Goal: Transaction & Acquisition: Book appointment/travel/reservation

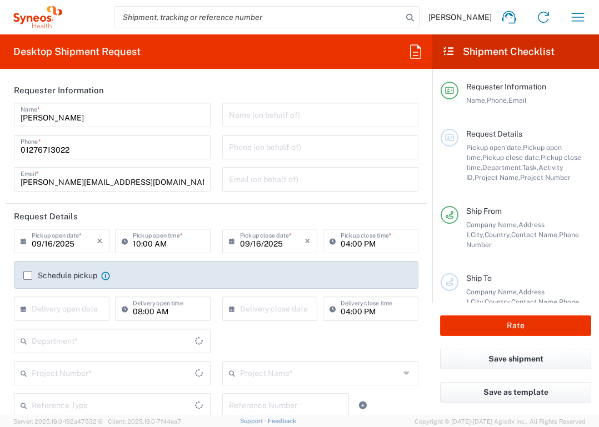
type input "[GEOGRAPHIC_DATA]"
type input "Syneos Health UK Limited"
type input "3235"
click at [27, 273] on label "Schedule pickup" at bounding box center [60, 275] width 74 height 9
click at [28, 276] on input "Schedule pickup" at bounding box center [28, 276] width 0 height 0
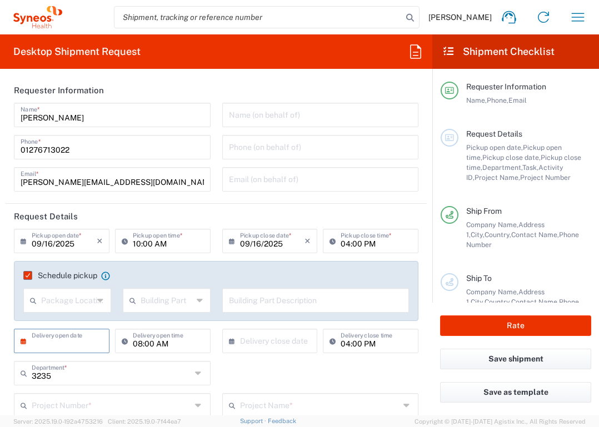
click at [73, 338] on input "text" at bounding box center [64, 340] width 65 height 19
click at [64, 423] on span "17" at bounding box center [64, 426] width 17 height 16
type input "09/17/2025"
click at [271, 339] on input "text" at bounding box center [272, 340] width 65 height 19
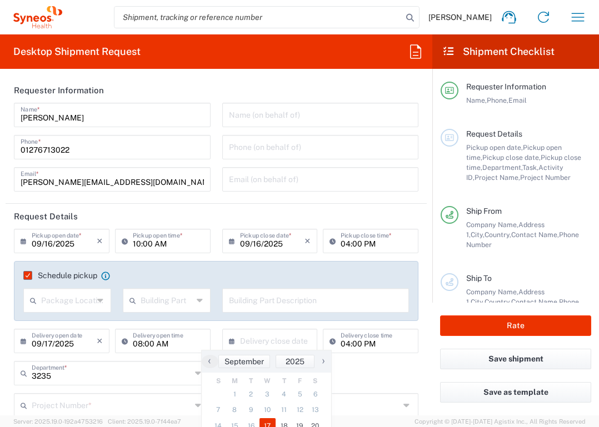
click at [265, 424] on span "17" at bounding box center [267, 426] width 17 height 16
type input "09/17/2025"
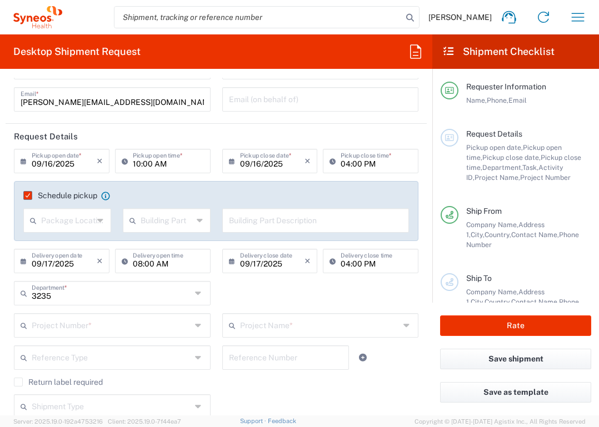
scroll to position [103, 0]
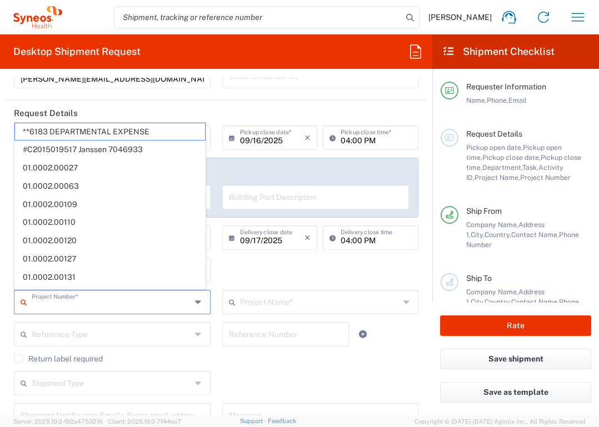
click at [122, 296] on input "text" at bounding box center [111, 301] width 159 height 19
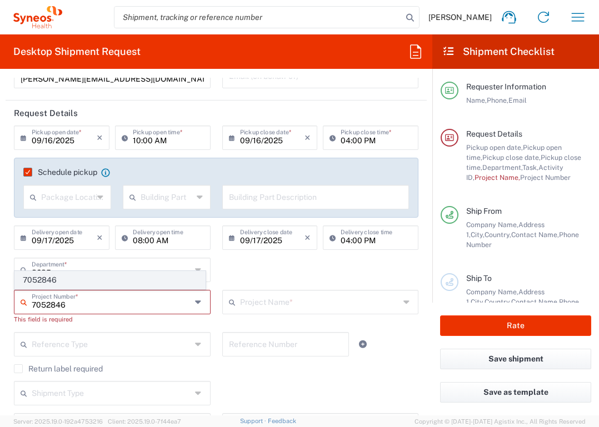
type input "7052846"
click at [68, 283] on span "7052846" at bounding box center [110, 280] width 190 height 17
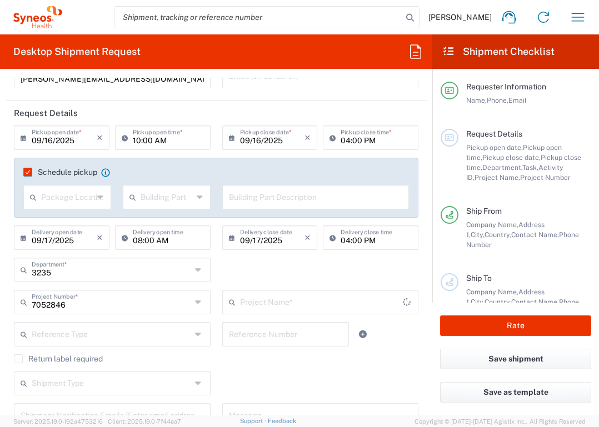
type input "DevPro 7052846"
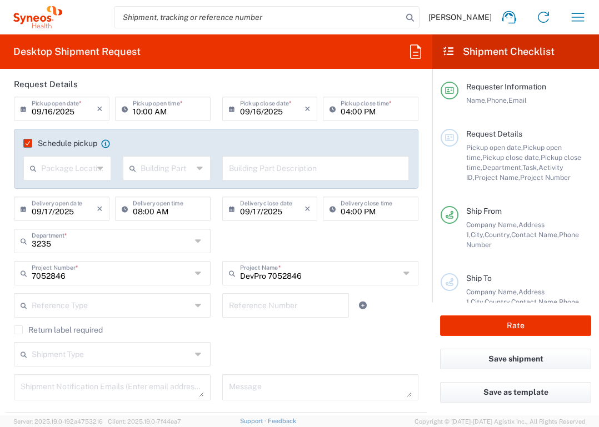
scroll to position [271, 0]
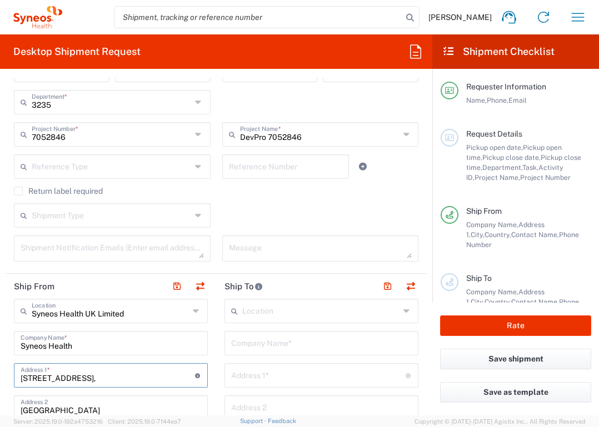
drag, startPoint x: 104, startPoint y: 374, endPoint x: 2, endPoint y: 372, distance: 102.2
click at [2, 372] on form "Requester Information [PERSON_NAME] Name * [PHONE_NUMBER] Phone * [PERSON_NAME]…" at bounding box center [216, 247] width 432 height 338
type input "[STREET_ADDRESS]"
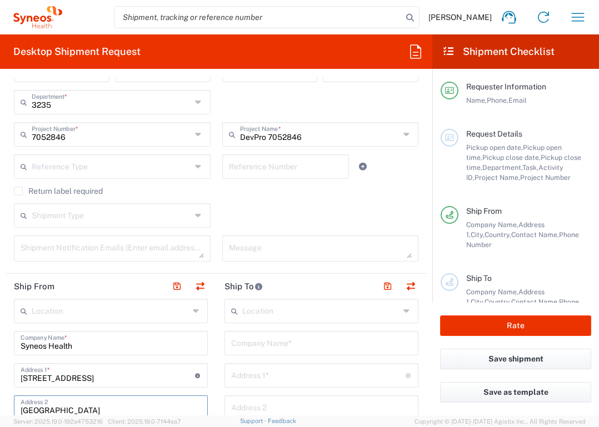
scroll to position [272, 0]
type input "College Town"
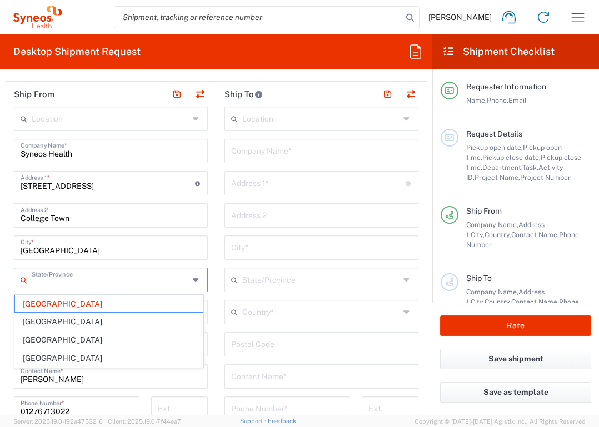
type input "[GEOGRAPHIC_DATA]"
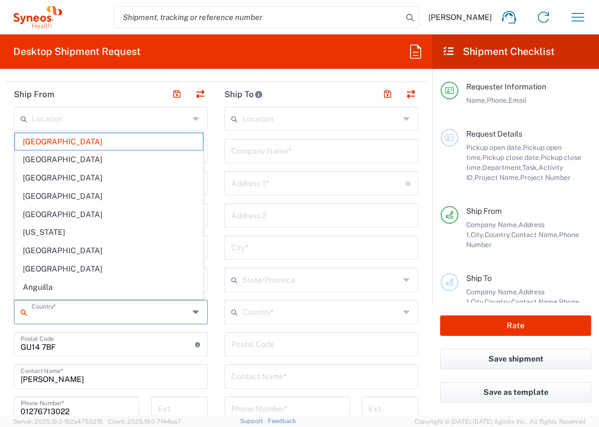
type input "[GEOGRAPHIC_DATA]"
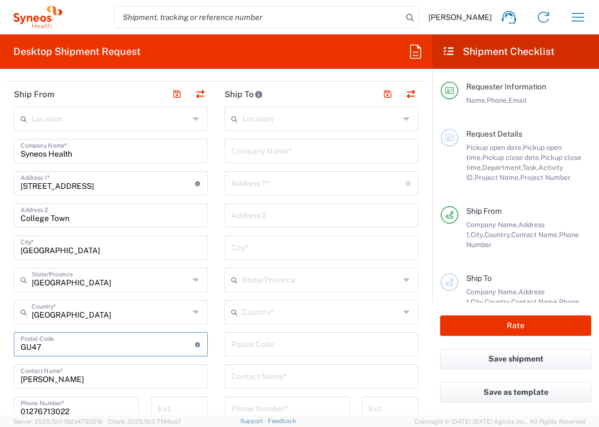
type input "GU47 0YA"
type input "[PERSON_NAME]"
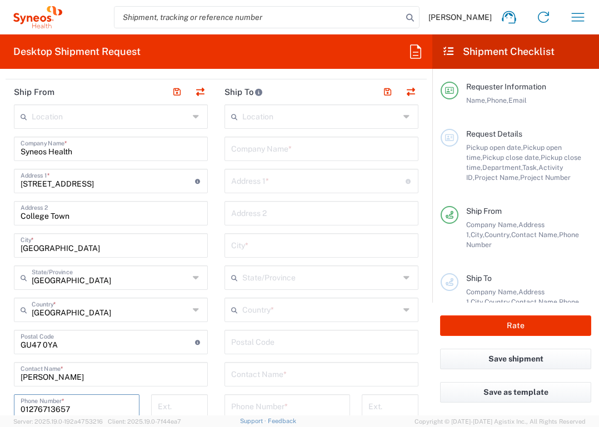
type input "01276713657"
click at [287, 146] on input "text" at bounding box center [321, 147] width 181 height 19
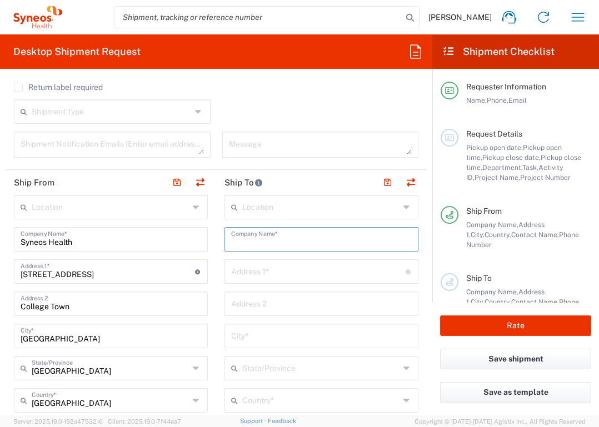
scroll to position [392, 0]
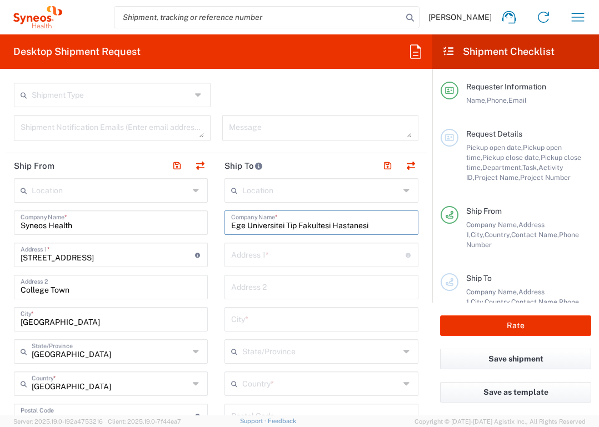
type input "Ege Universitei Tip Fakultesi Hastanesi"
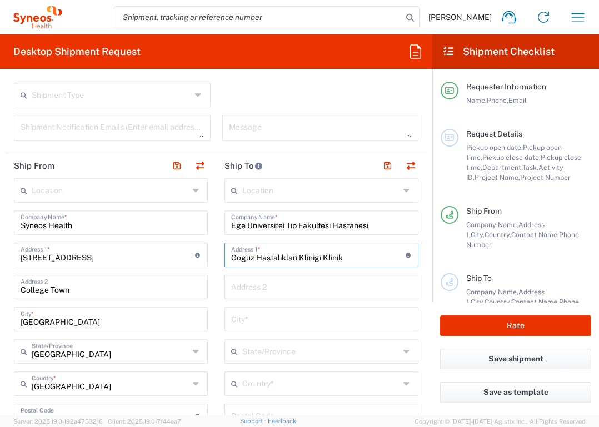
type input "Goguz Hastaliklari Klinigi Klinik"
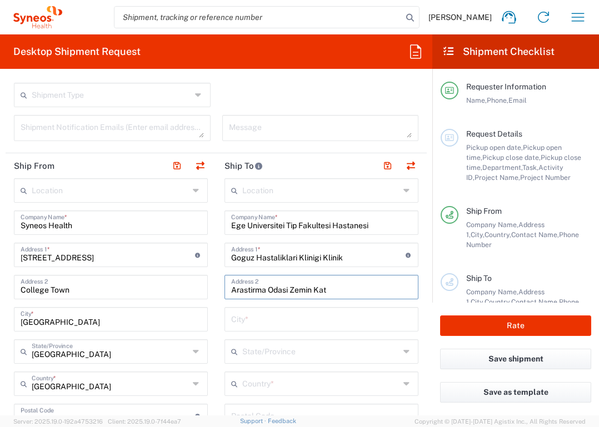
type input "Arastirma Odasi Zemin Kat"
type input "Izmir"
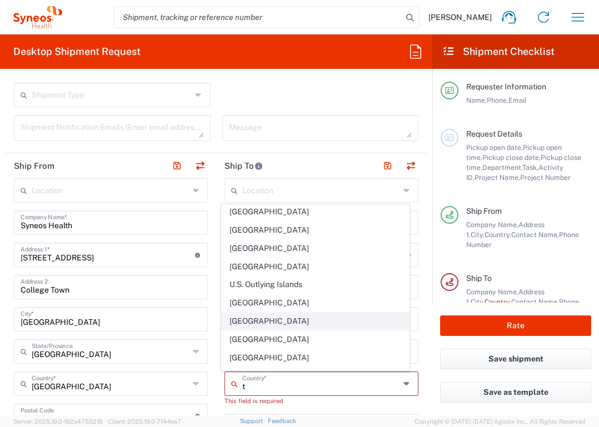
scroll to position [1423, 0]
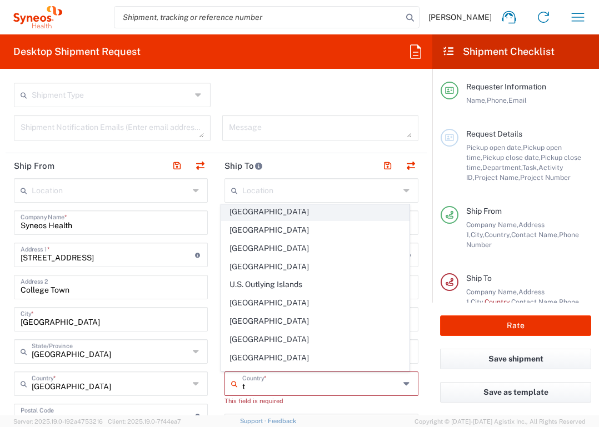
click at [243, 211] on span "[GEOGRAPHIC_DATA]" at bounding box center [316, 211] width 188 height 17
type input "[GEOGRAPHIC_DATA]"
type input "Sender/Shipper"
type input "Delivery Duty Paid"
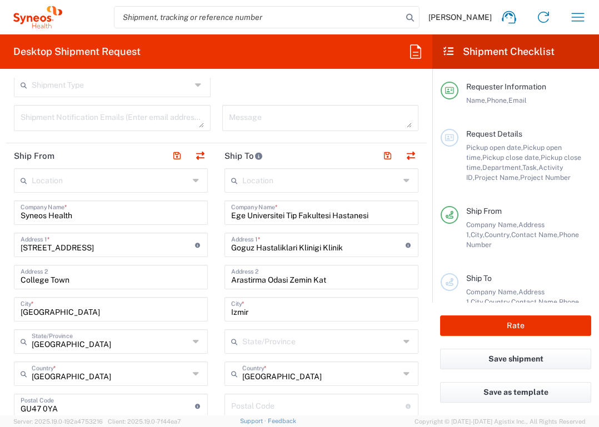
scroll to position [421, 0]
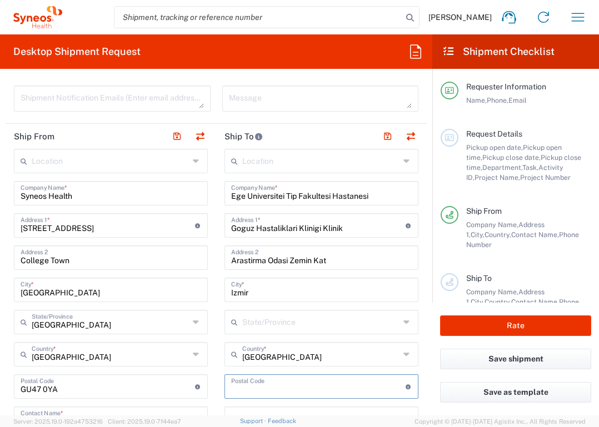
click at [241, 387] on input "undefined" at bounding box center [318, 385] width 174 height 19
type input "35100"
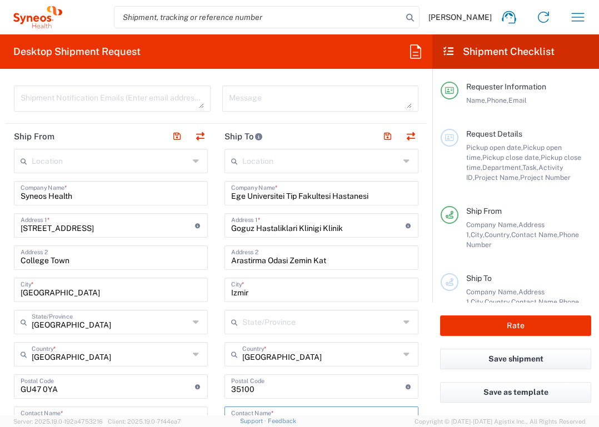
scroll to position [433, 0]
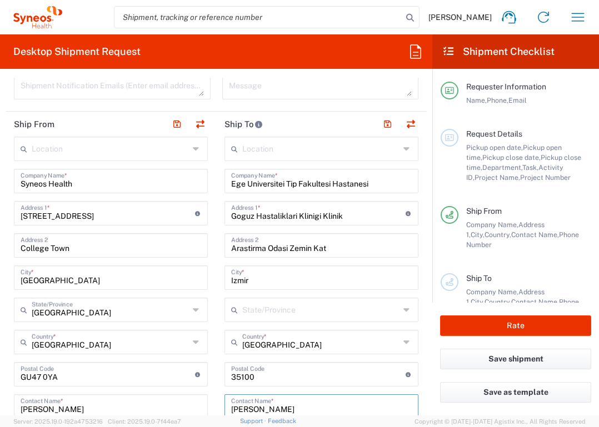
type input "[PERSON_NAME]"
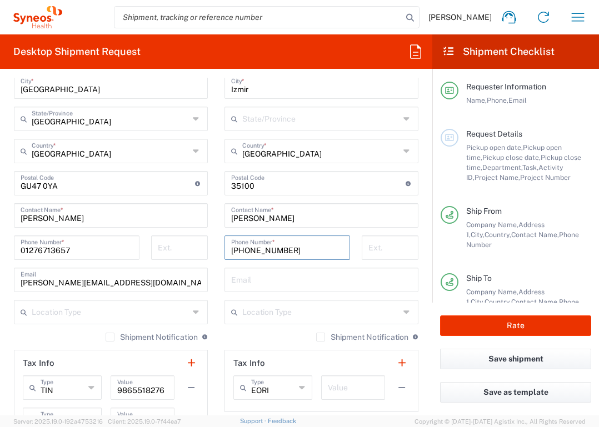
type input "[PHONE_NUMBER]"
click at [338, 393] on input "text" at bounding box center [353, 386] width 51 height 19
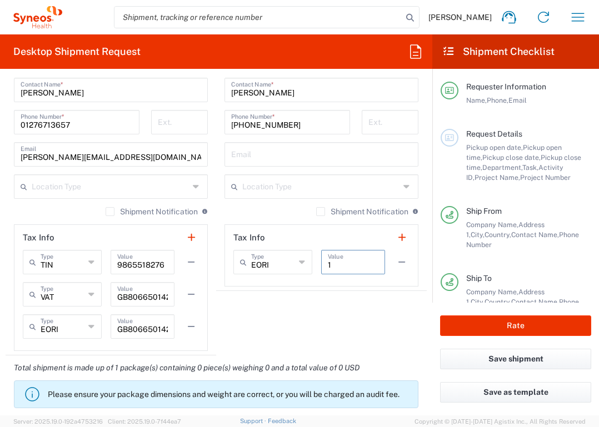
scroll to position [884, 0]
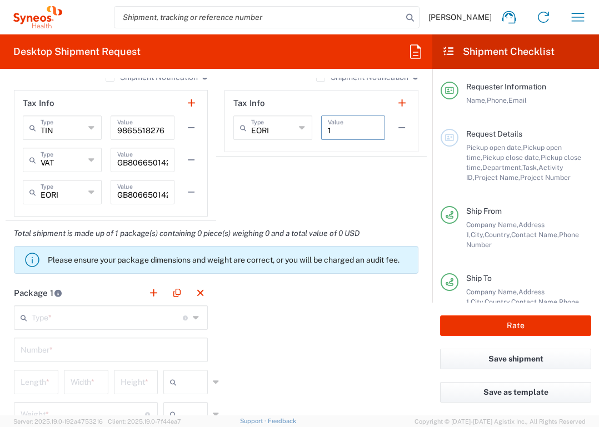
type input "1"
click at [149, 322] on input "text" at bounding box center [107, 316] width 151 height 19
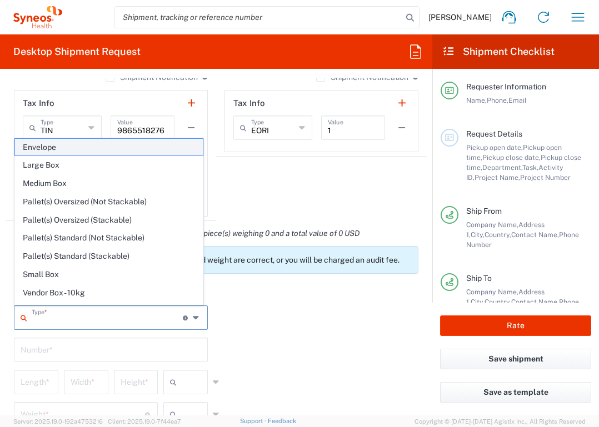
click at [114, 147] on span "Envelope" at bounding box center [109, 147] width 188 height 17
type input "Envelope"
type input "1"
type input "9.5"
type input "12.5"
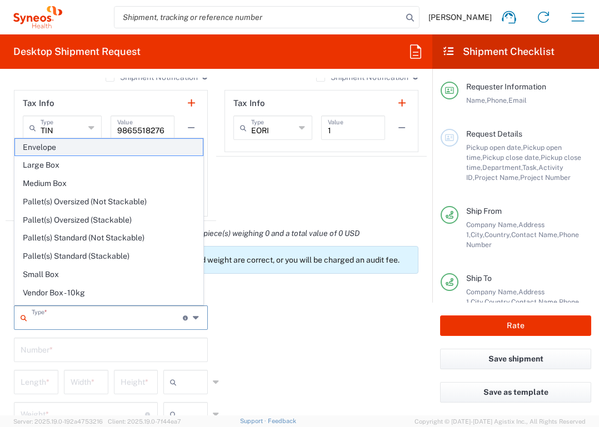
type input "0.25"
type input "in"
type input "0.45"
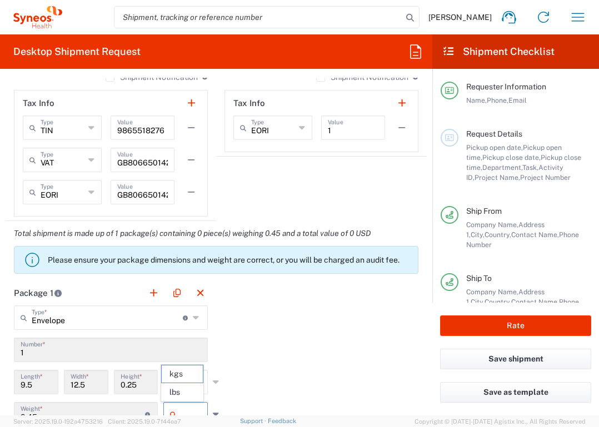
click at [181, 412] on input "text" at bounding box center [195, 415] width 28 height 18
click at [184, 394] on span "lbs" at bounding box center [182, 392] width 41 height 17
type input "lbs"
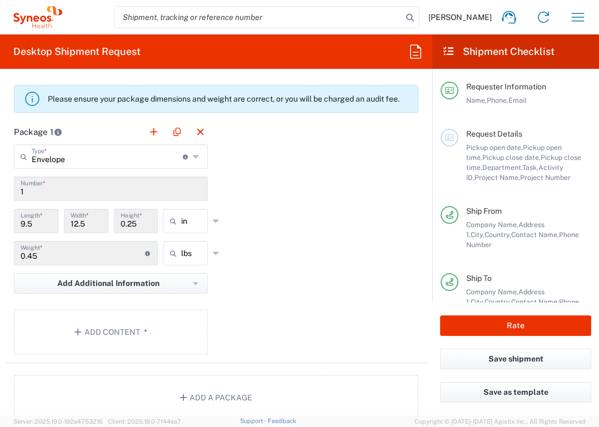
scroll to position [1174, 0]
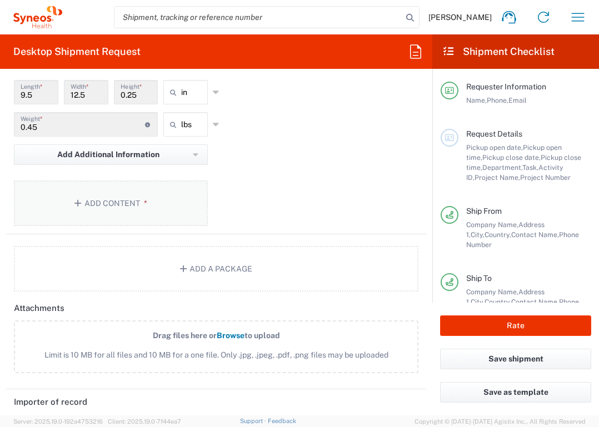
click at [152, 210] on button "Add Content *" at bounding box center [111, 204] width 194 height 46
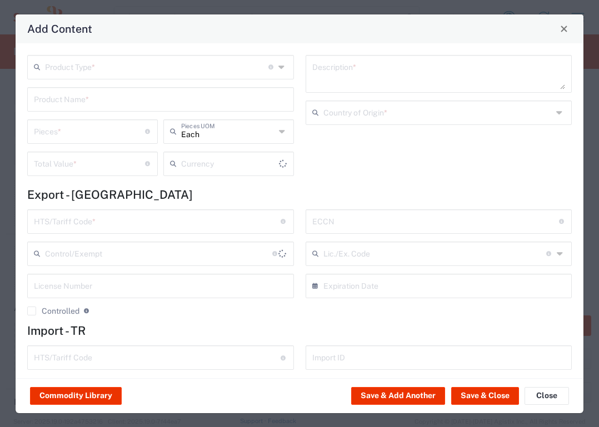
type input "US Dollar"
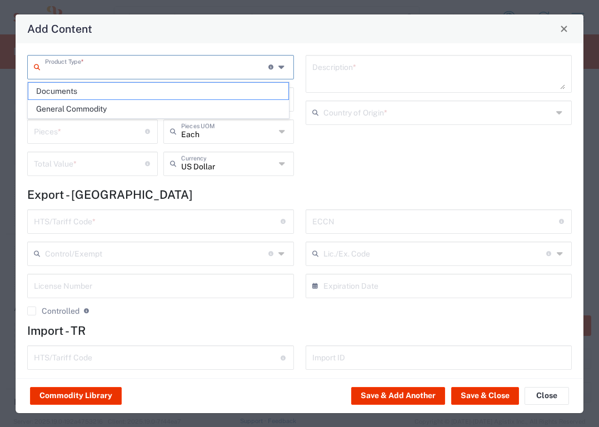
click at [162, 70] on input "text" at bounding box center [156, 66] width 223 height 19
click at [162, 88] on span "Documents" at bounding box center [158, 91] width 260 height 17
type input "Documents"
type input "1"
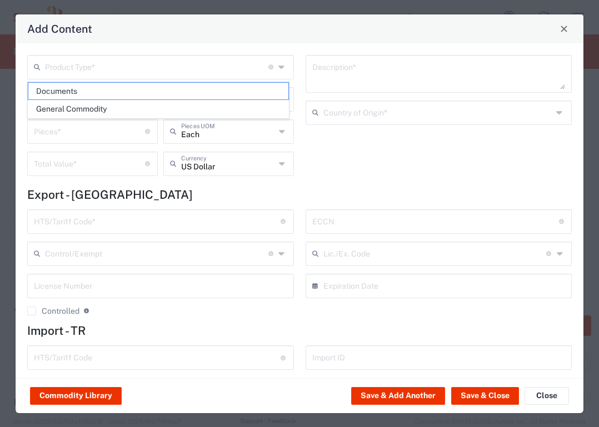
type input "1"
type textarea "Documents"
type input "[GEOGRAPHIC_DATA]"
type input "0000.00.0000"
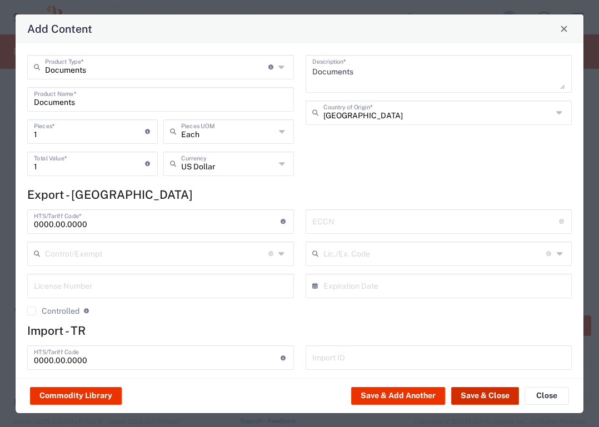
click at [472, 392] on button "Save & Close" at bounding box center [485, 396] width 68 height 18
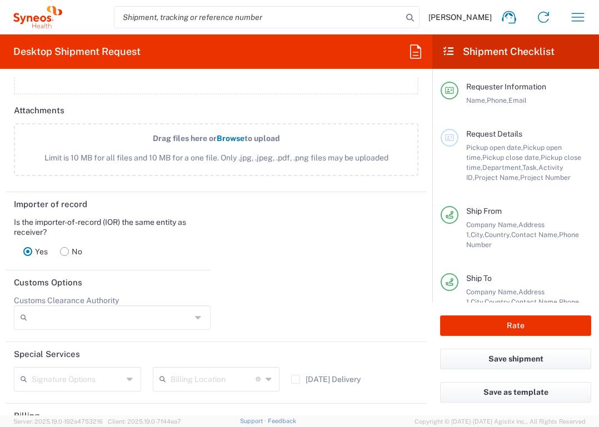
scroll to position [1493, 0]
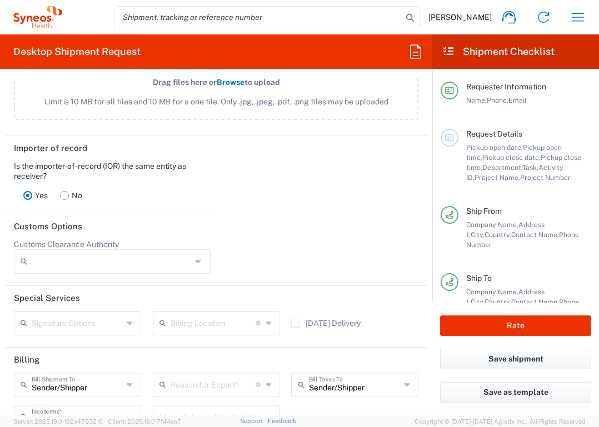
click at [233, 394] on input "text" at bounding box center [213, 383] width 85 height 19
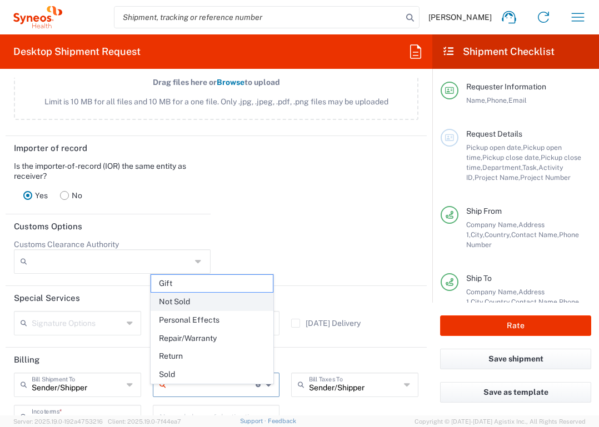
click at [222, 308] on span "Not Sold" at bounding box center [212, 301] width 122 height 17
type input "Not Sold"
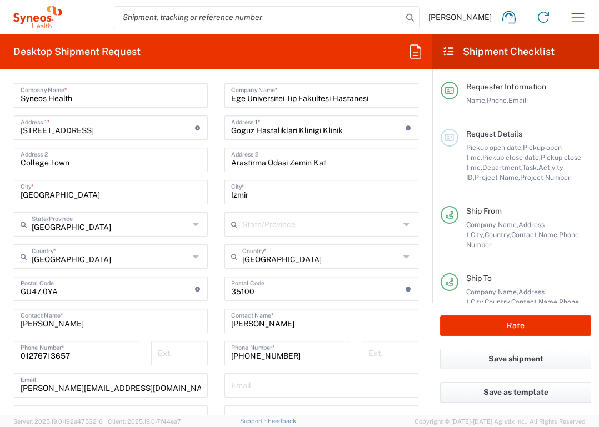
scroll to position [519, 0]
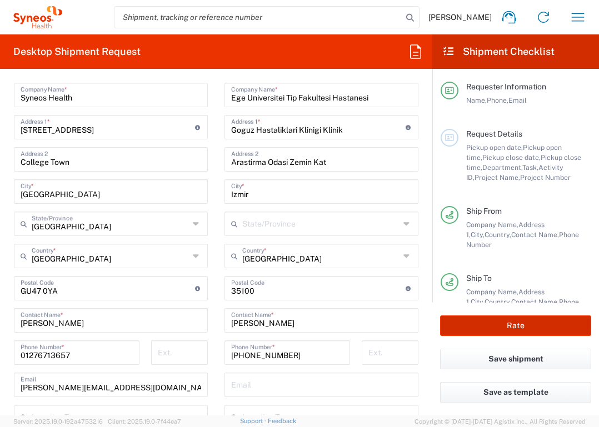
click at [491, 331] on button "Rate" at bounding box center [515, 326] width 151 height 21
type input "7052846"
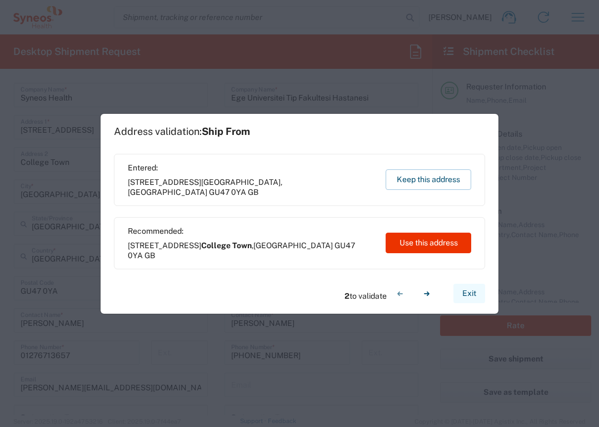
click at [467, 296] on button "Exit" at bounding box center [469, 293] width 32 height 19
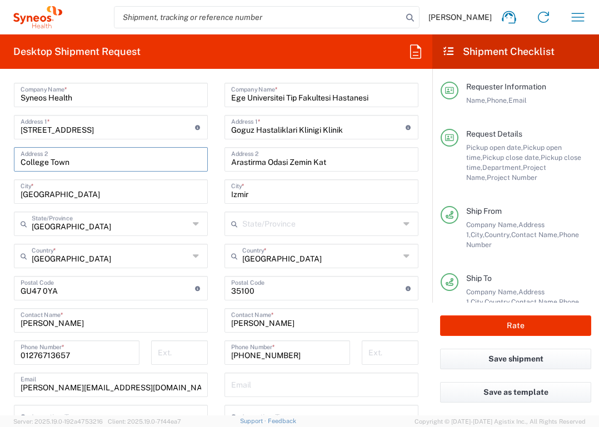
drag, startPoint x: 88, startPoint y: 162, endPoint x: 6, endPoint y: 154, distance: 82.6
click at [6, 154] on main "Location [PERSON_NAME] LLC-[GEOGRAPHIC_DATA] [GEOGRAPHIC_DATA] [GEOGRAPHIC_DATA…" at bounding box center [111, 316] width 211 height 531
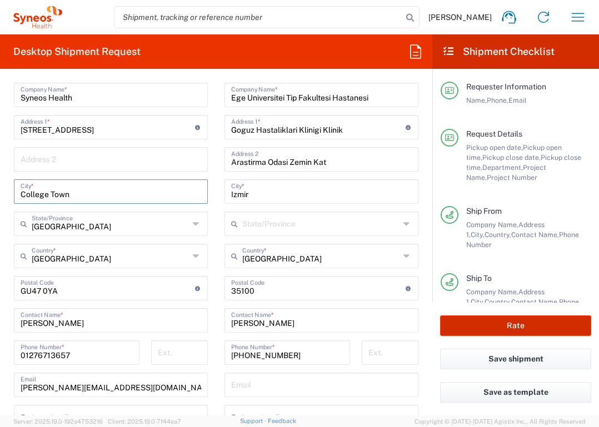
type input "College Town"
click at [550, 334] on button "Rate" at bounding box center [515, 326] width 151 height 21
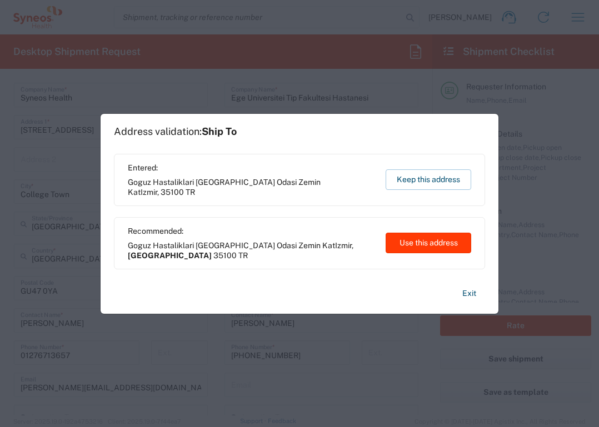
click at [442, 238] on button "Use this address" at bounding box center [429, 243] width 86 height 21
type input "[GEOGRAPHIC_DATA]"
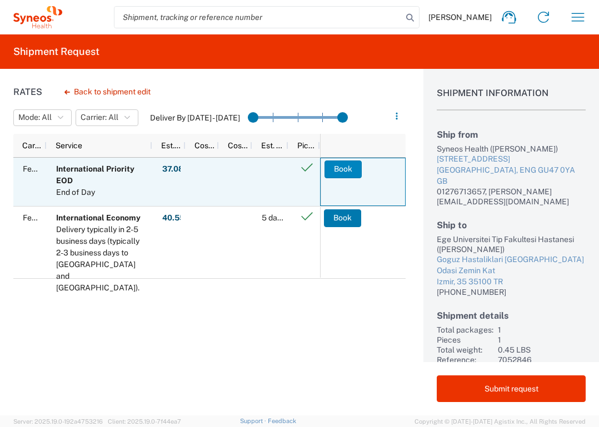
click at [339, 167] on button "Book" at bounding box center [342, 170] width 37 height 18
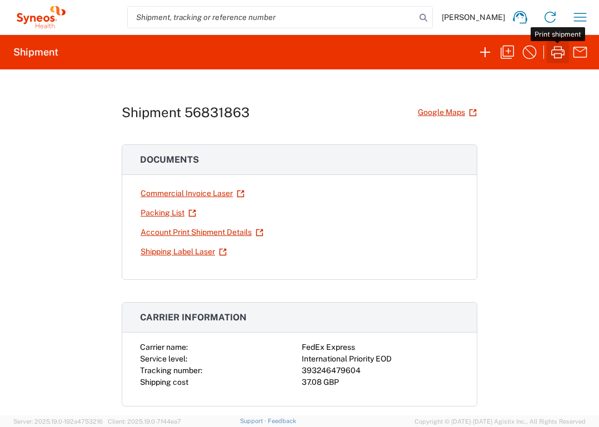
click at [554, 51] on icon "button" at bounding box center [558, 52] width 18 height 18
